Goal: Information Seeking & Learning: Find specific fact

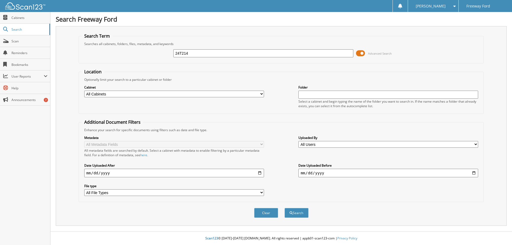
type input "24T214"
click at [285, 208] on button "Search" at bounding box center [297, 213] width 24 height 10
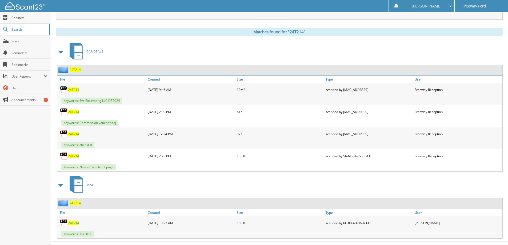
scroll to position [216, 0]
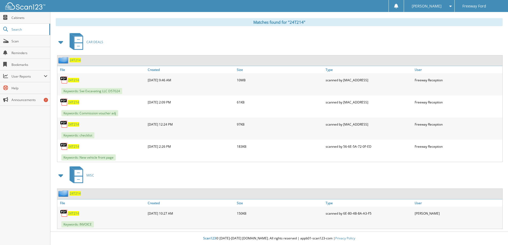
click at [71, 79] on span "24T214" at bounding box center [73, 80] width 11 height 5
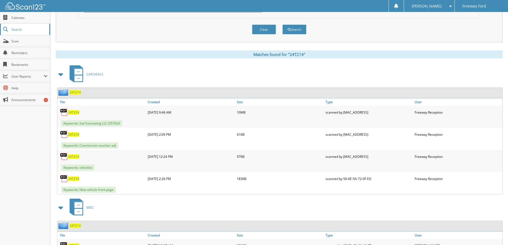
scroll to position [181, 0]
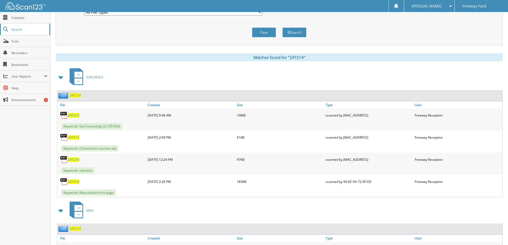
click at [23, 30] on span "Search" at bounding box center [28, 29] width 35 height 5
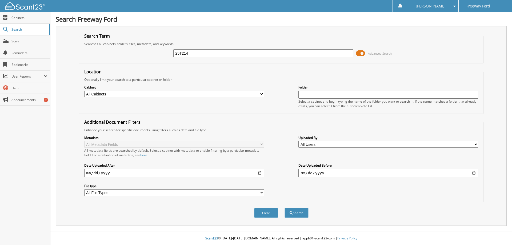
type input "25T214"
click at [285, 208] on button "Search" at bounding box center [297, 213] width 24 height 10
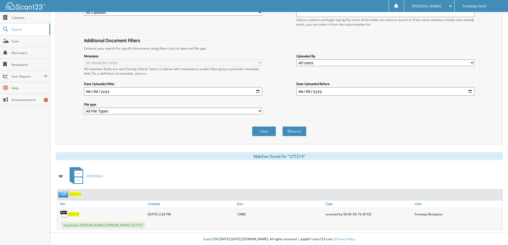
scroll to position [83, 0]
click at [71, 213] on span "25T214" at bounding box center [73, 213] width 11 height 5
